Goal: Transaction & Acquisition: Purchase product/service

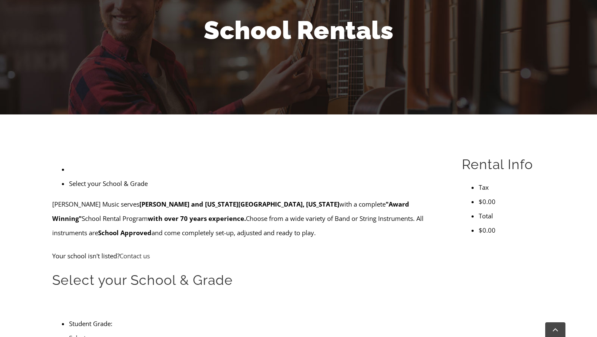
scroll to position [117, 0]
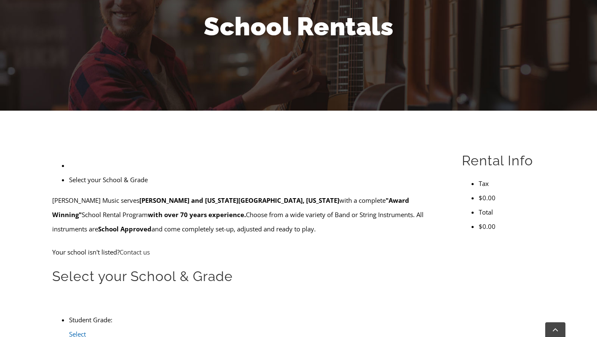
click at [92, 330] on span "Select Grade..." at bounding box center [80, 341] width 23 height 23
type input "med"
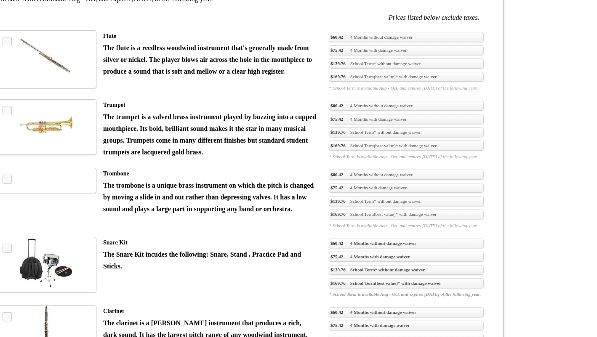
scroll to position [717, 0]
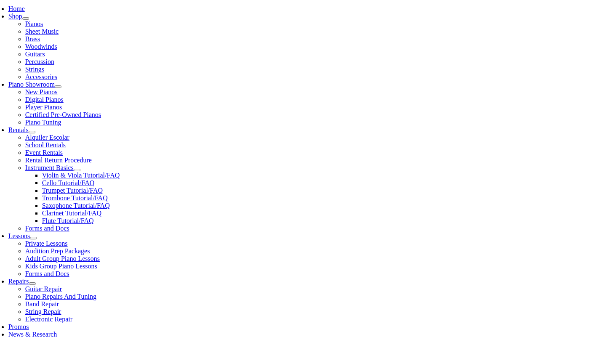
scroll to position [193, 0]
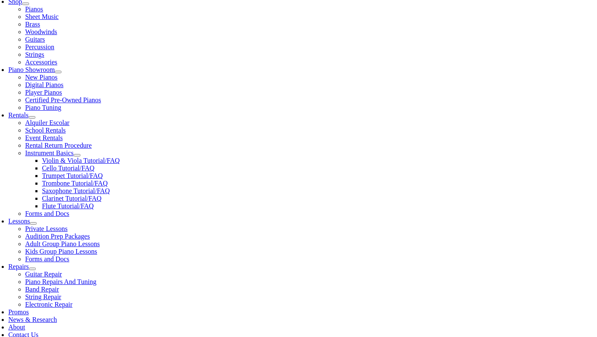
checkbox input"] "true"
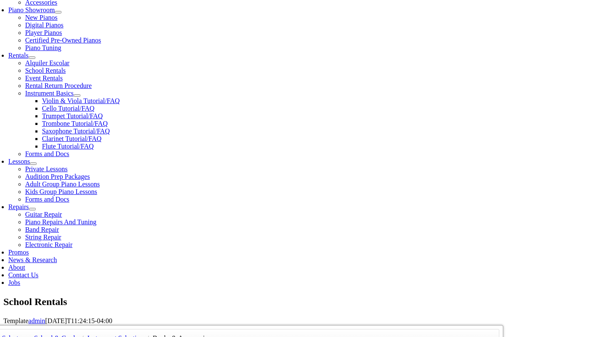
scroll to position [254, 0]
checkbox input"] "true"
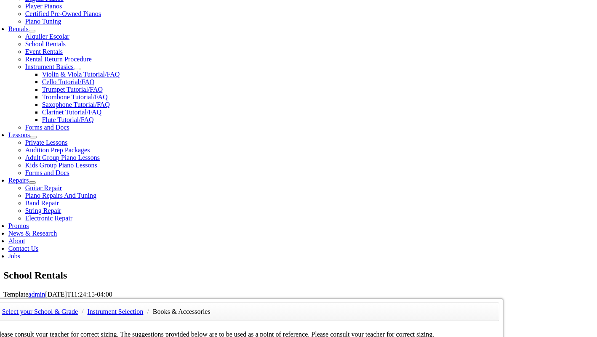
scroll to position [300, 0]
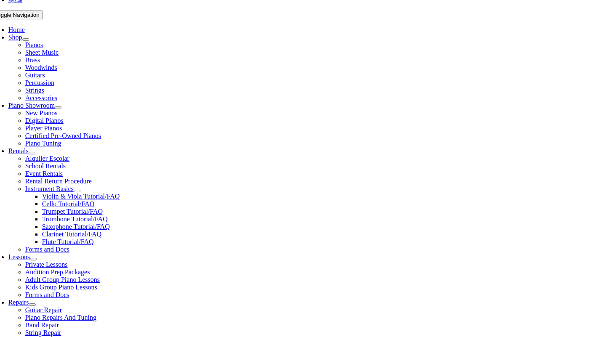
scroll to position [160, 0]
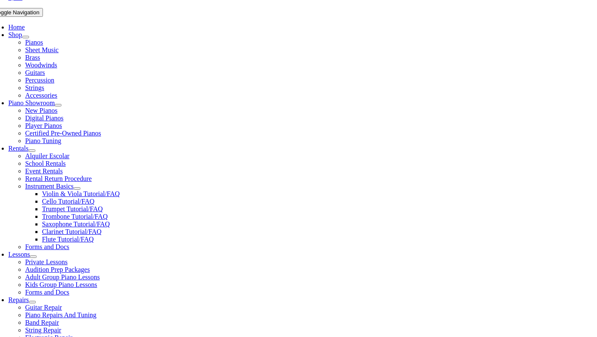
type input "1"
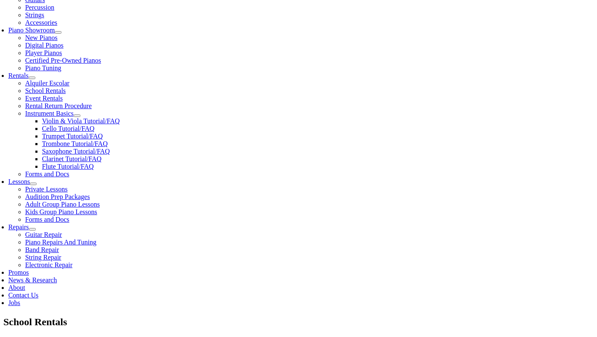
scroll to position [219, 0]
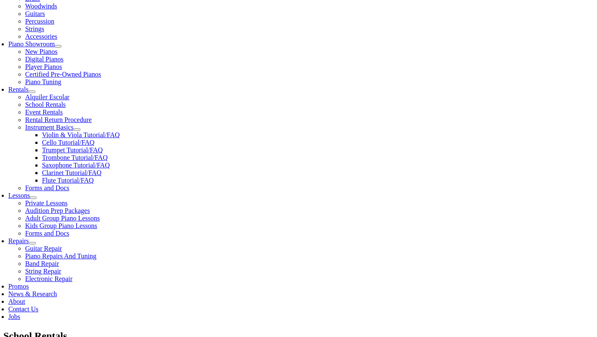
type input "Camden"
type input "Janiczek"
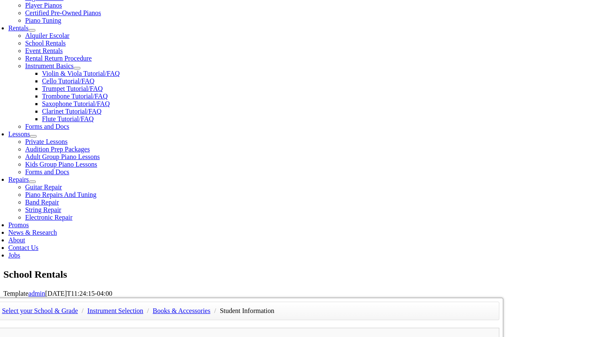
scroll to position [289, 0]
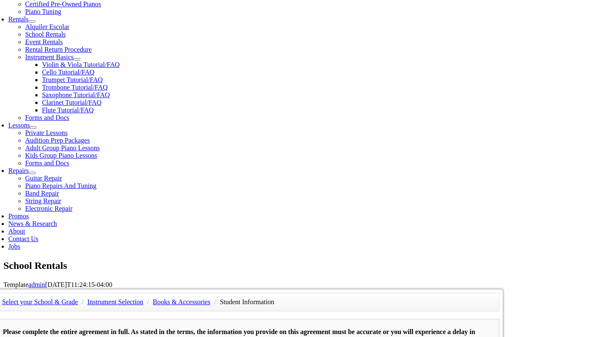
type input "Johnson and Johnson"
type input "6109961412"
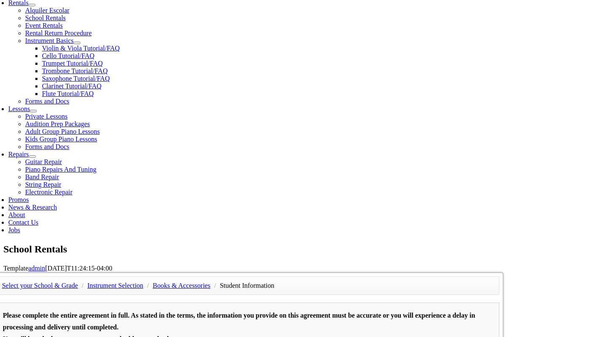
scroll to position [314, 0]
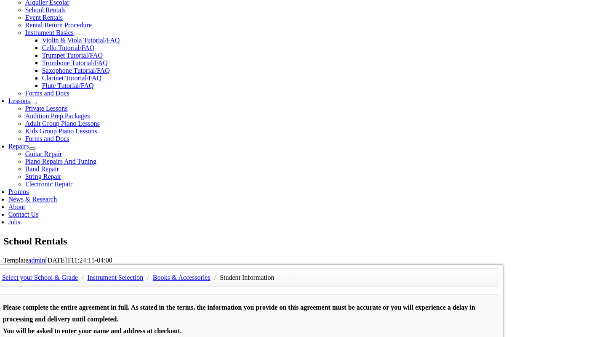
type input "Robert Janiczek"
type input "6109961412"
type input "6109961214"
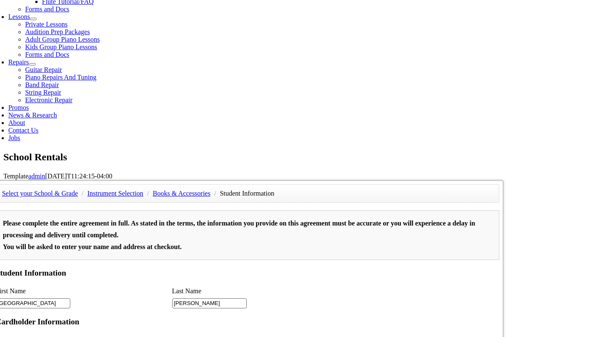
scroll to position [368, 0]
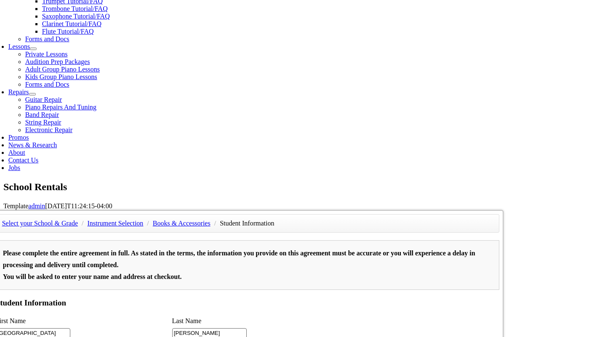
type input "Media Providence Friends School"
type input "02/22/1981"
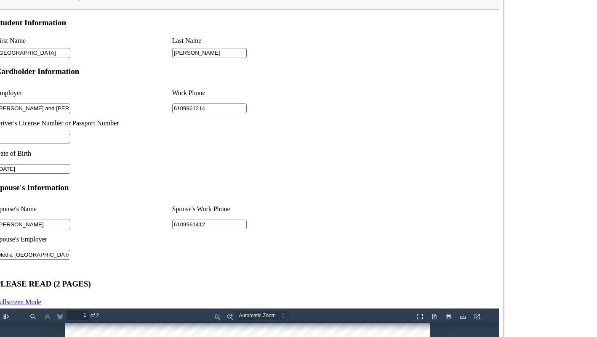
scroll to position [656, 0]
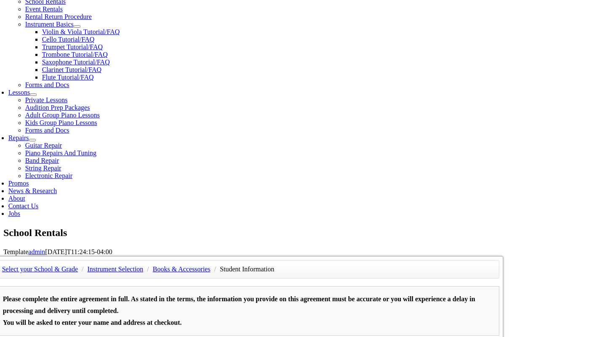
scroll to position [317, 0]
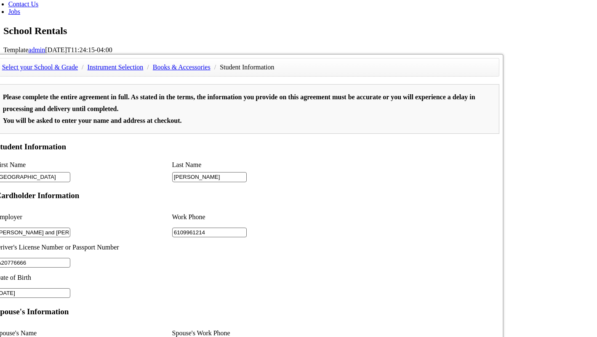
scroll to position [530, 0]
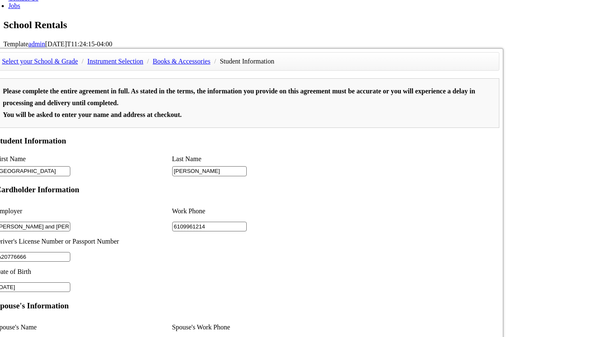
type input "A20776666"
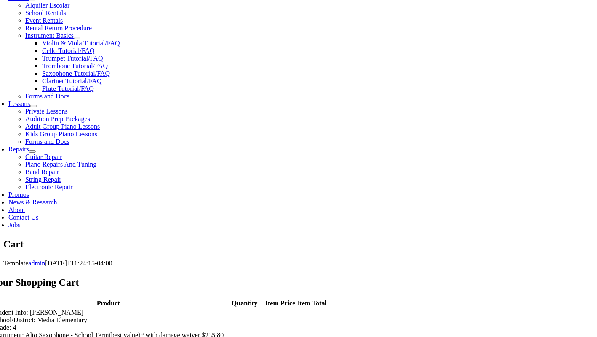
scroll to position [312, 0]
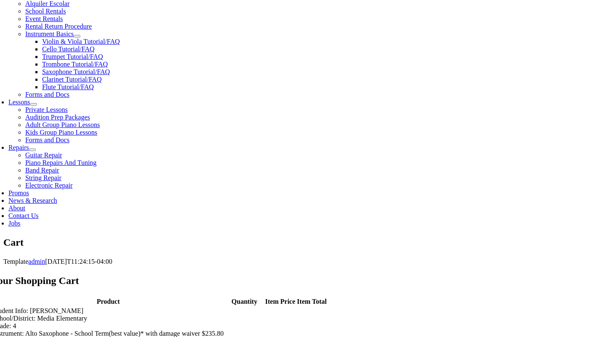
select select "PA"
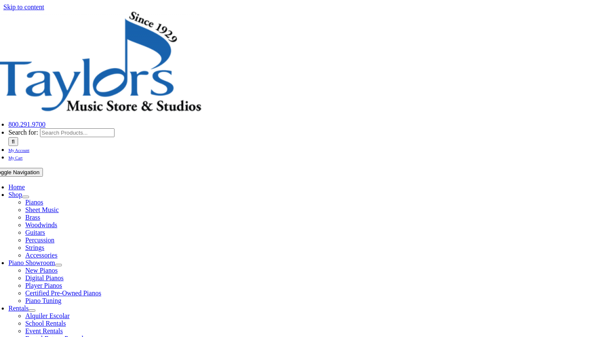
select select "PA"
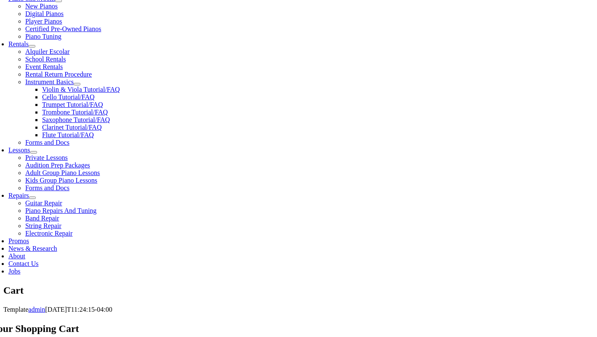
scroll to position [269, 0]
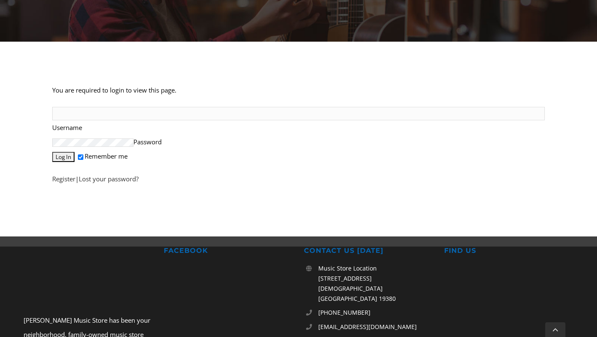
scroll to position [187, 0]
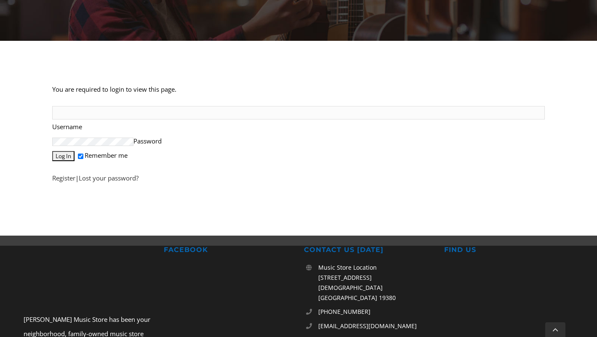
type input "[EMAIL_ADDRESS][DOMAIN_NAME]"
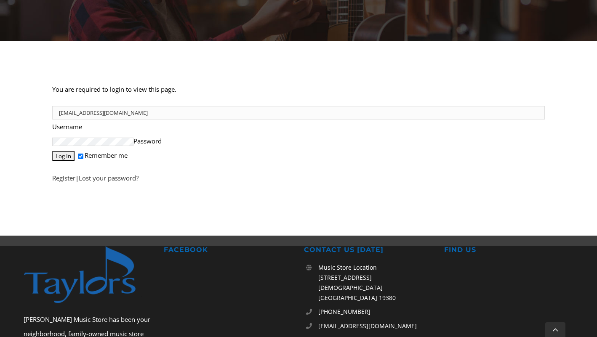
click at [68, 151] on input "Log In" at bounding box center [63, 156] width 22 height 10
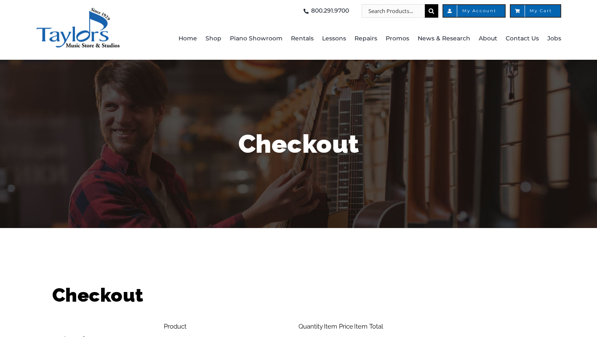
select select
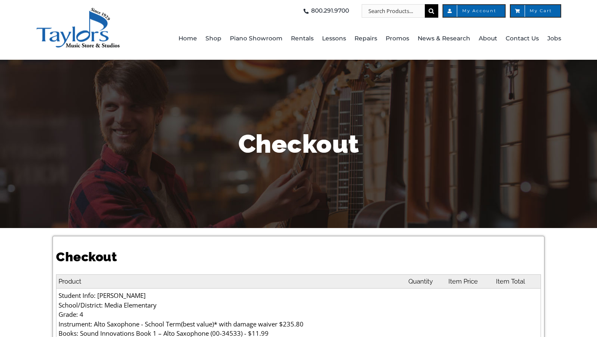
select select
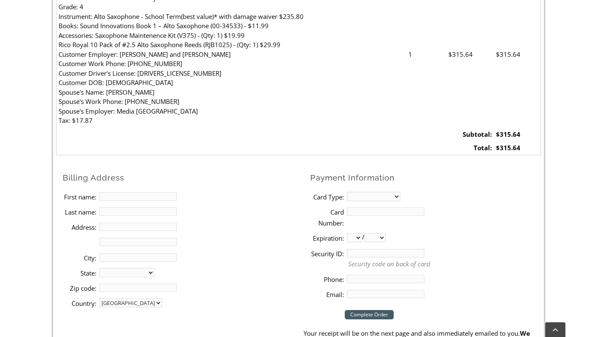
scroll to position [312, 0]
